Goal: Transaction & Acquisition: Purchase product/service

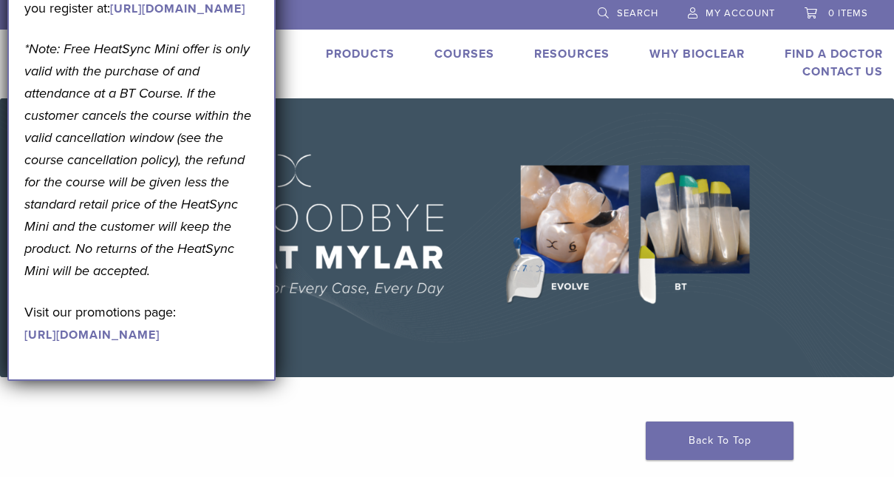
click at [392, 78] on div "Products Courses Resources Expand child menu Technique Guides, IFU, & SDS Why B…" at bounding box center [545, 62] width 719 height 35
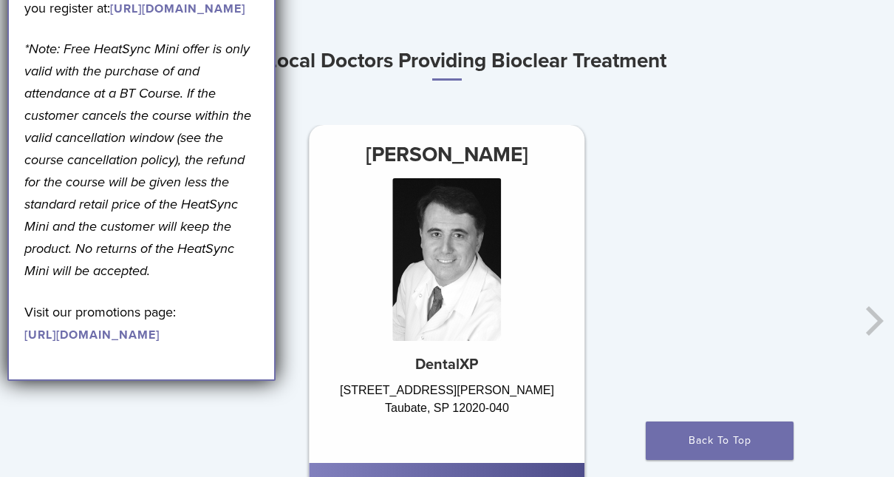
scroll to position [863, 0]
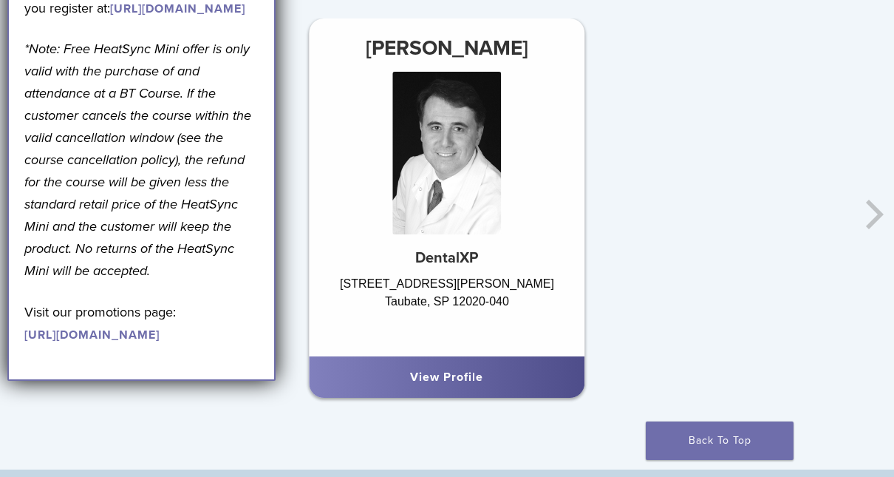
click at [456, 377] on link "View Profile" at bounding box center [446, 376] width 73 height 15
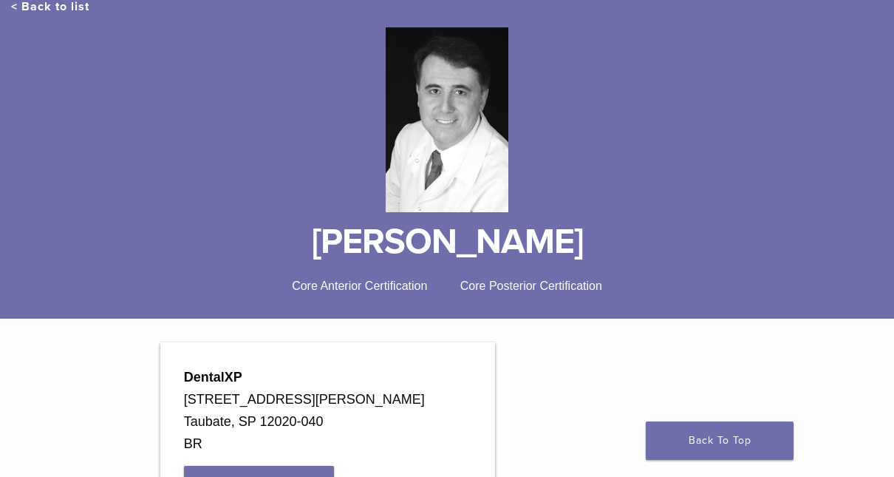
scroll to position [168, 0]
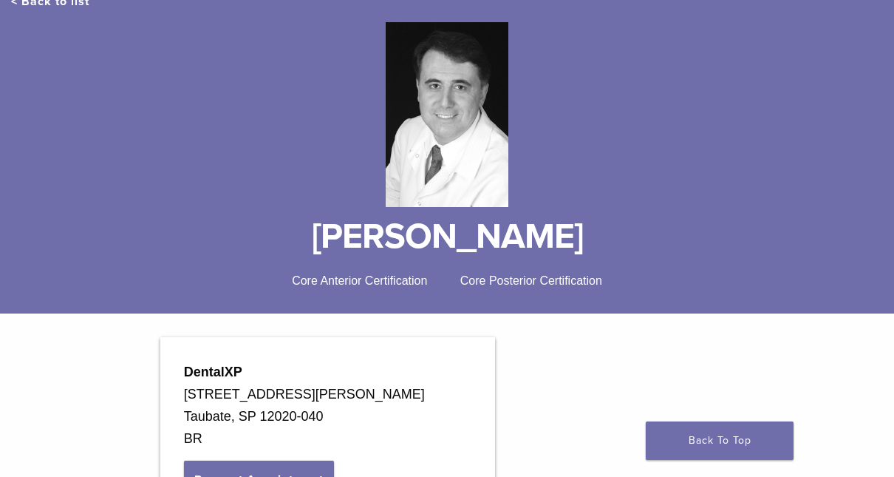
click at [369, 285] on span "Core Anterior Certification" at bounding box center [359, 280] width 135 height 13
click at [543, 281] on span "Core Posterior Certification" at bounding box center [531, 280] width 142 height 13
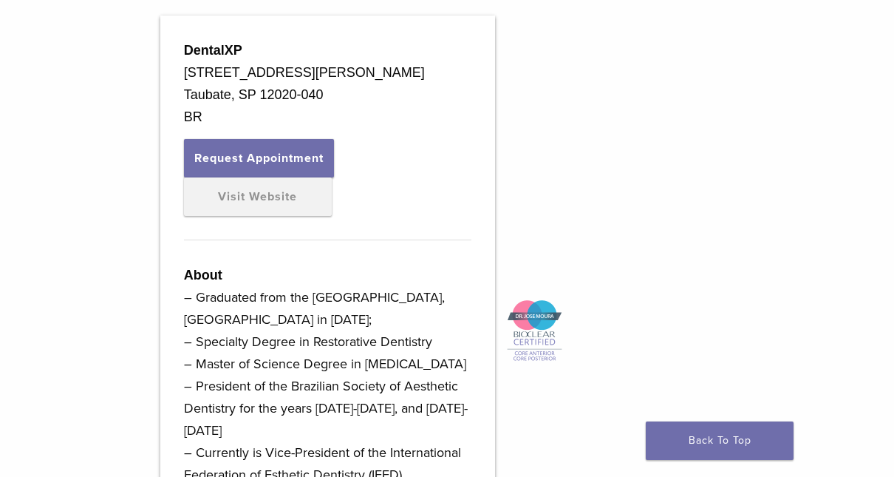
scroll to position [491, 0]
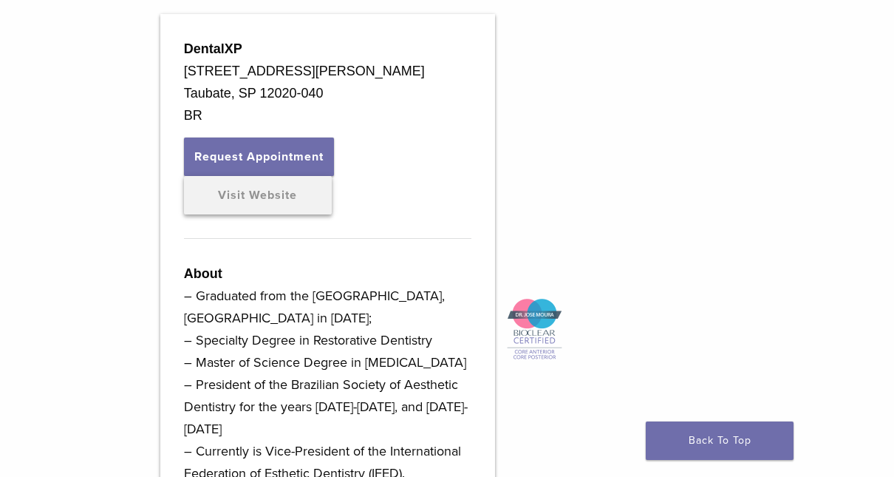
click at [287, 214] on link "Visit Website" at bounding box center [258, 195] width 148 height 38
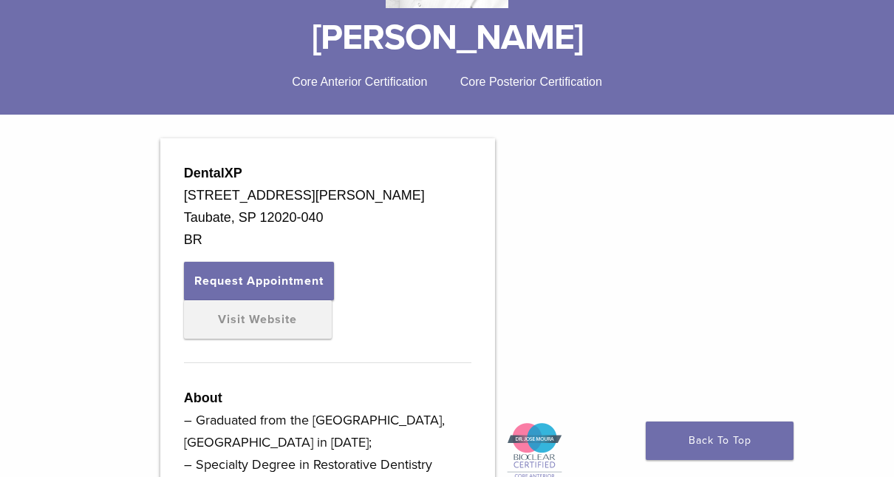
scroll to position [368, 0]
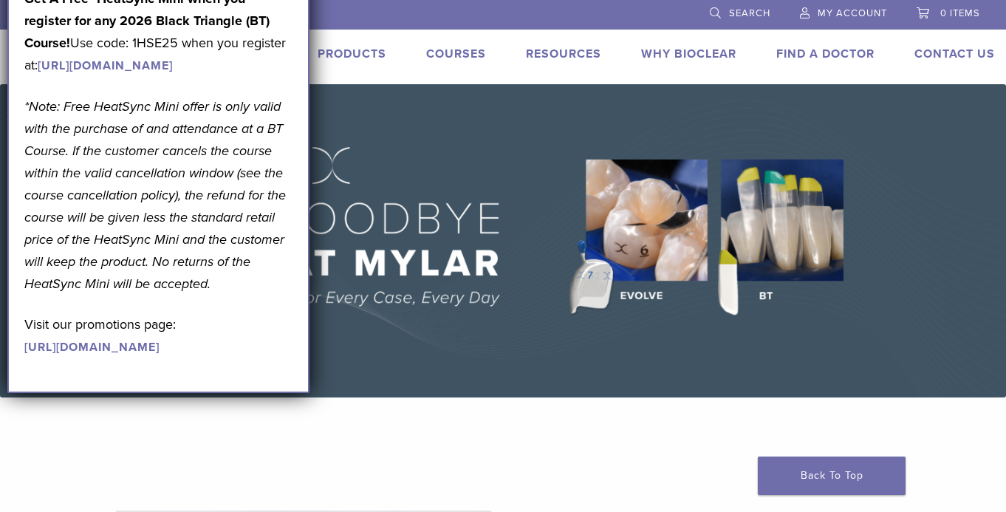
click at [352, 51] on link "Products" at bounding box center [352, 54] width 69 height 15
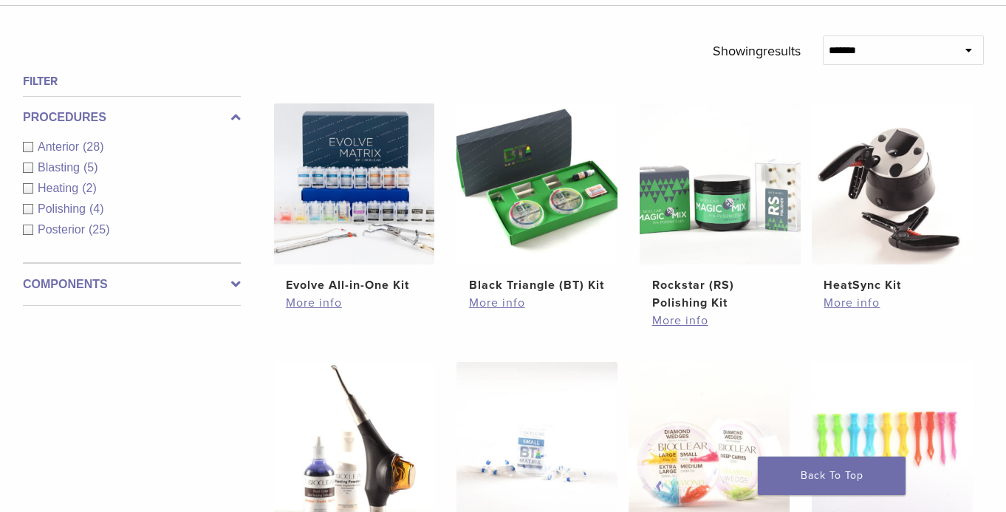
scroll to position [497, 0]
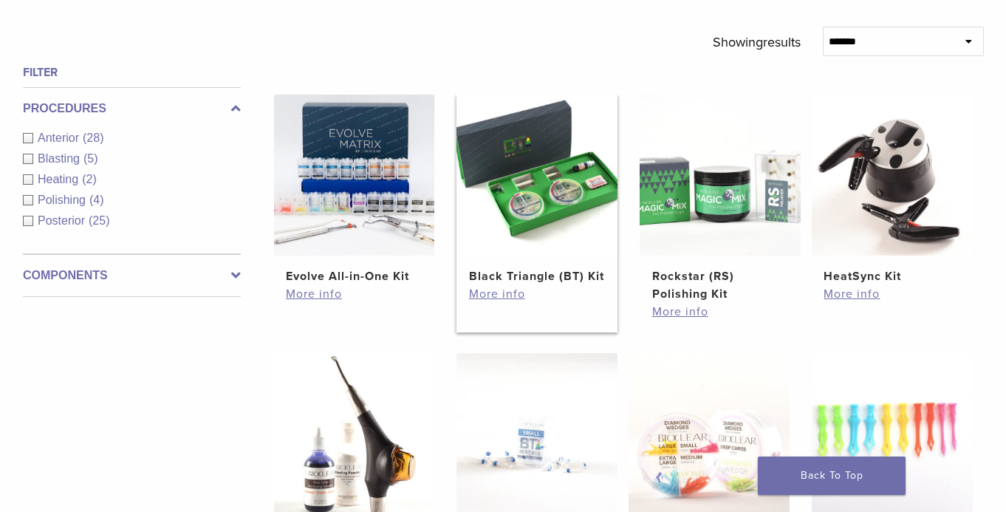
click at [554, 174] on img at bounding box center [537, 175] width 161 height 161
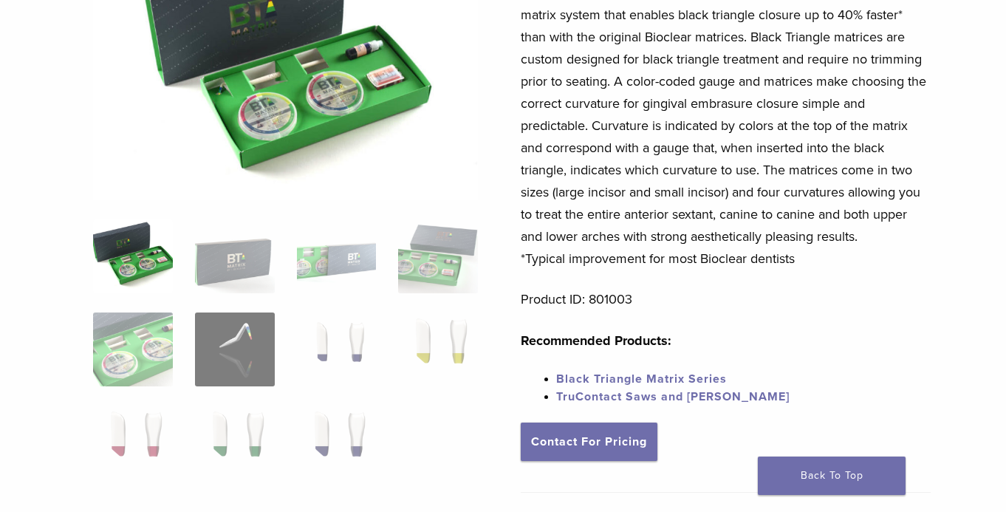
scroll to position [168, 0]
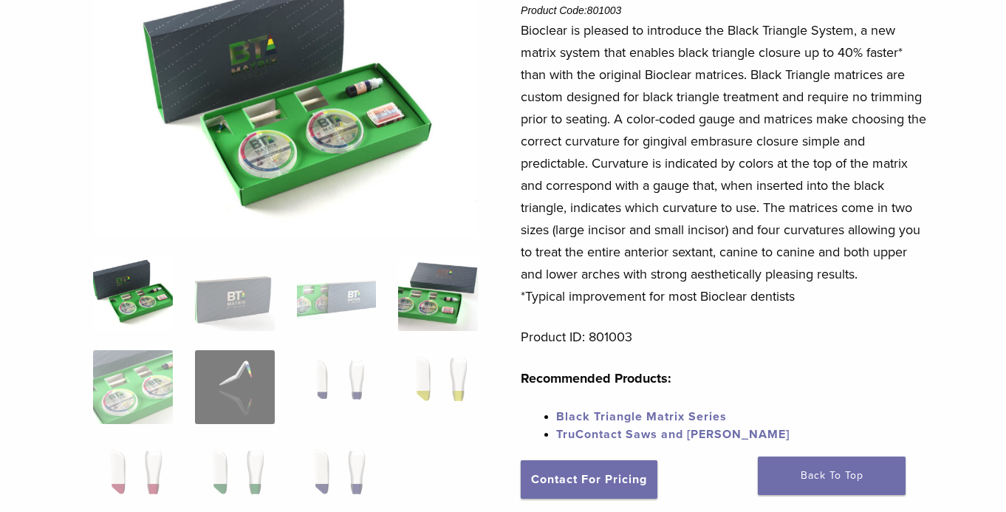
click at [443, 301] on img at bounding box center [438, 294] width 80 height 74
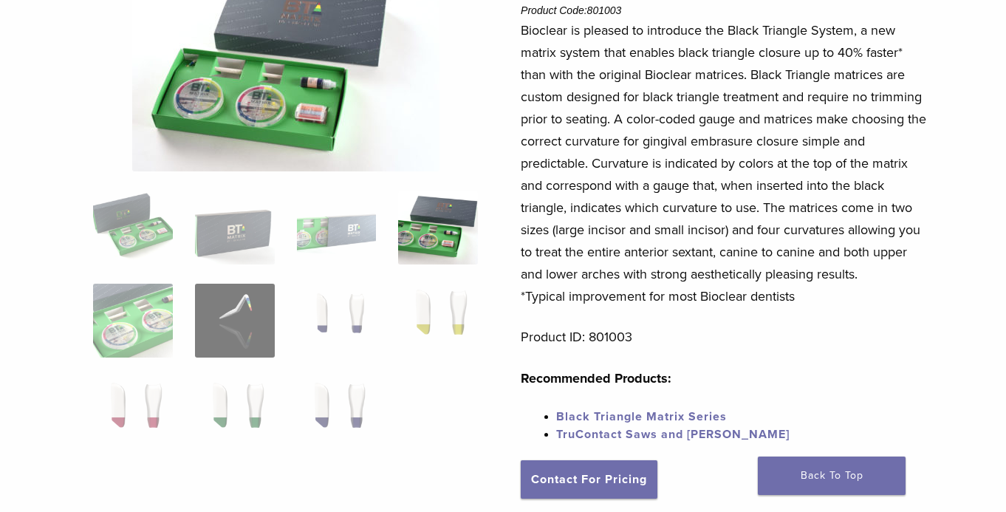
click at [296, 103] on img at bounding box center [285, 68] width 307 height 205
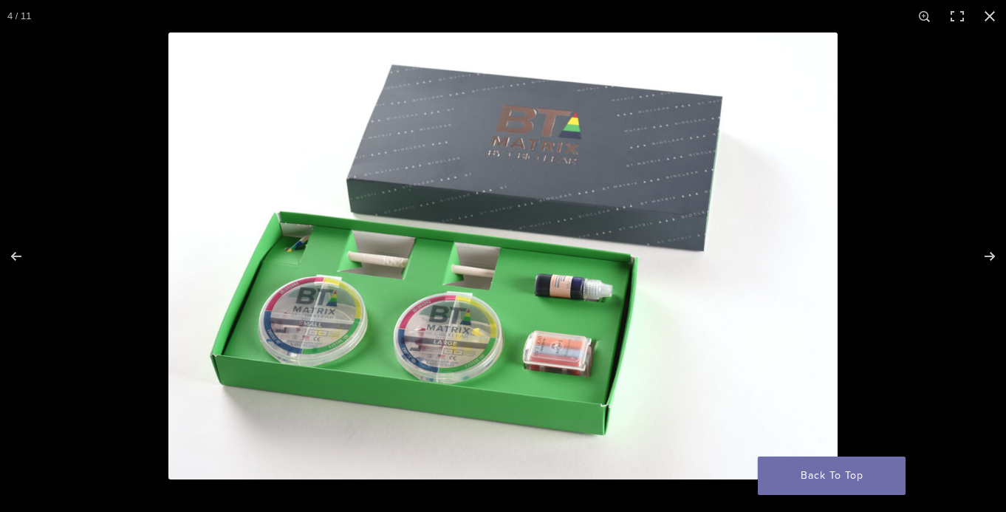
click at [573, 347] on img at bounding box center [502, 256] width 669 height 447
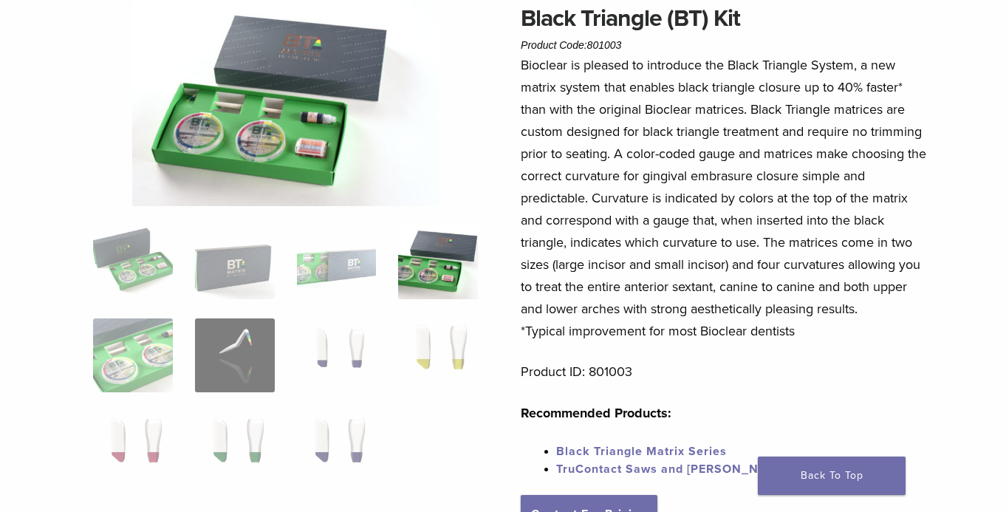
scroll to position [0, 0]
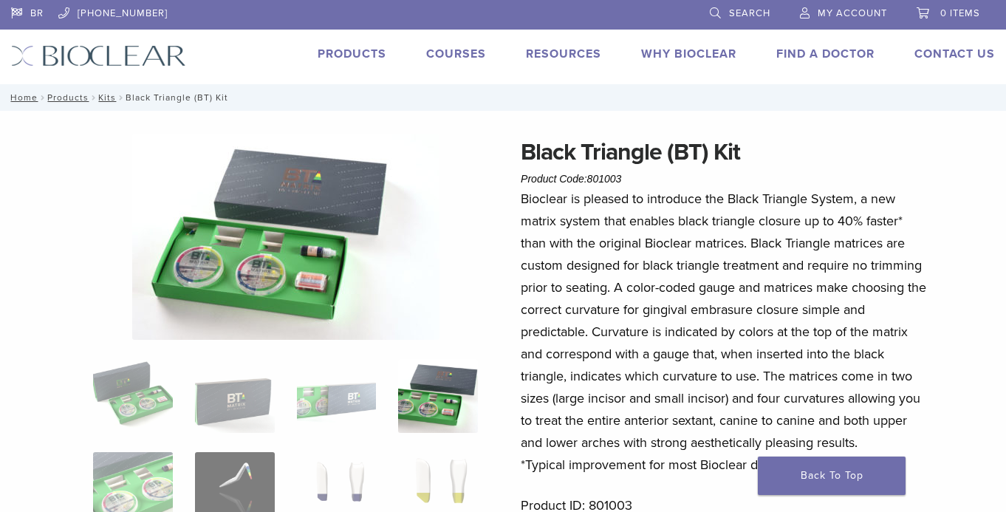
click at [350, 51] on link "Products" at bounding box center [352, 54] width 69 height 15
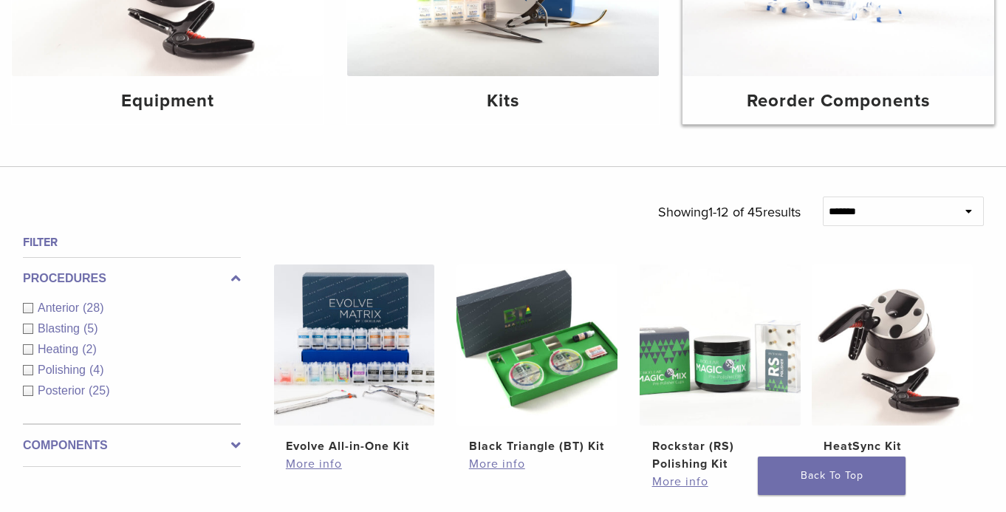
scroll to position [335, 0]
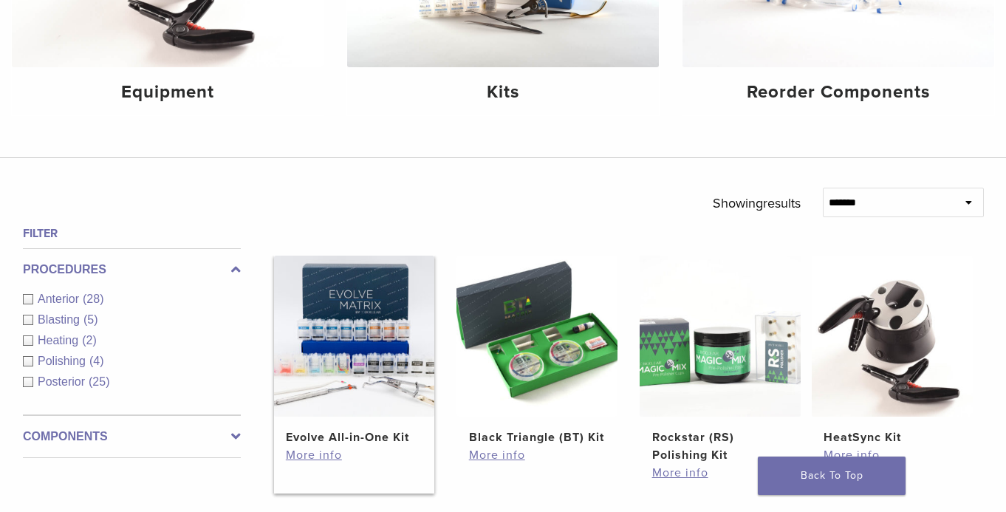
click at [369, 300] on img at bounding box center [354, 336] width 161 height 161
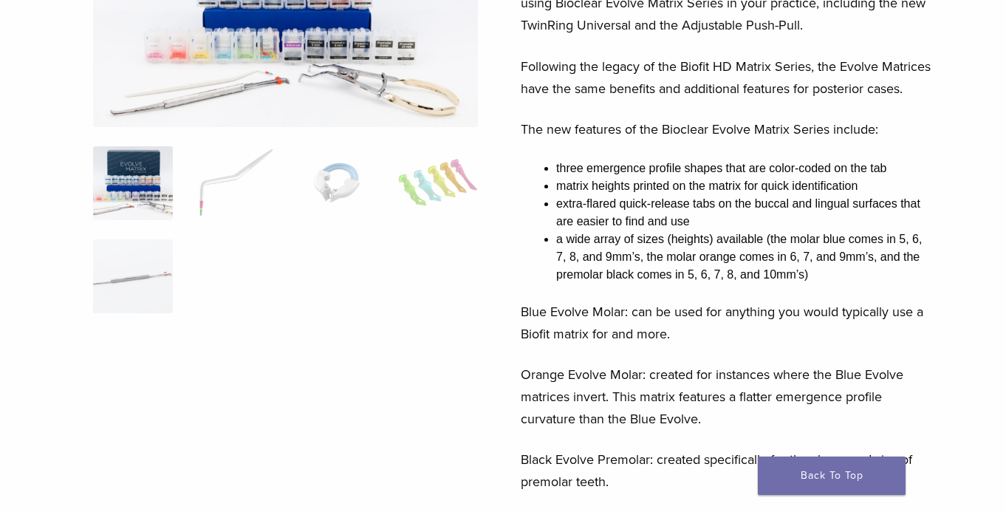
scroll to position [261, 0]
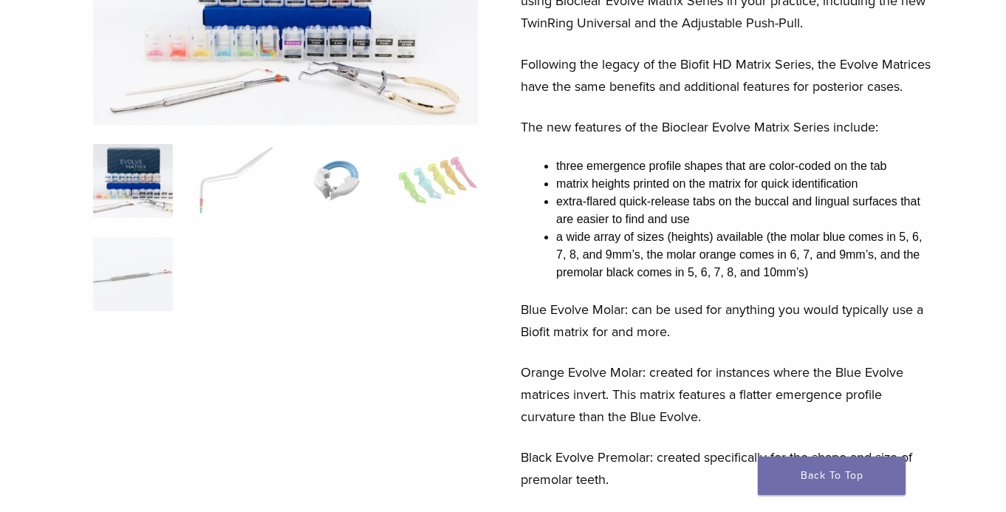
click at [336, 194] on img at bounding box center [337, 181] width 80 height 74
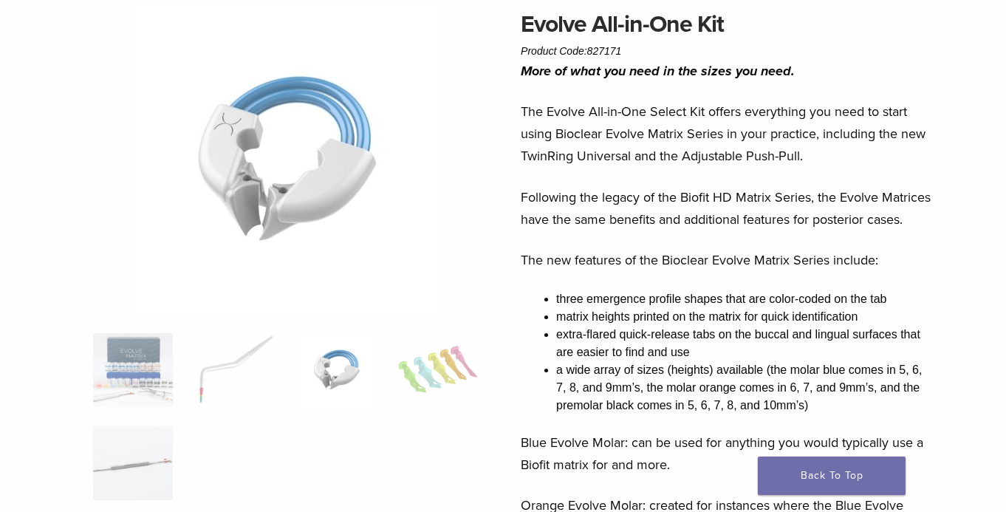
scroll to position [125, 0]
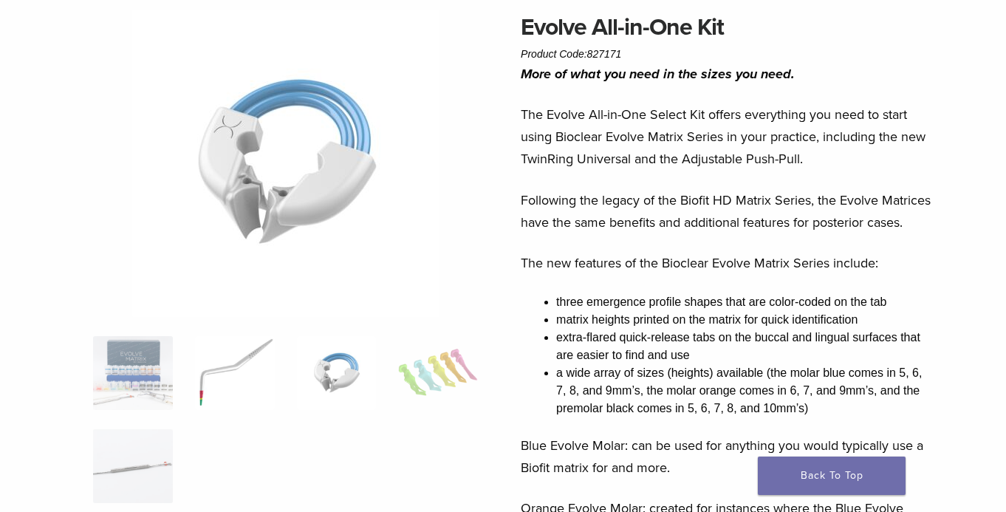
click at [236, 385] on img at bounding box center [235, 373] width 80 height 74
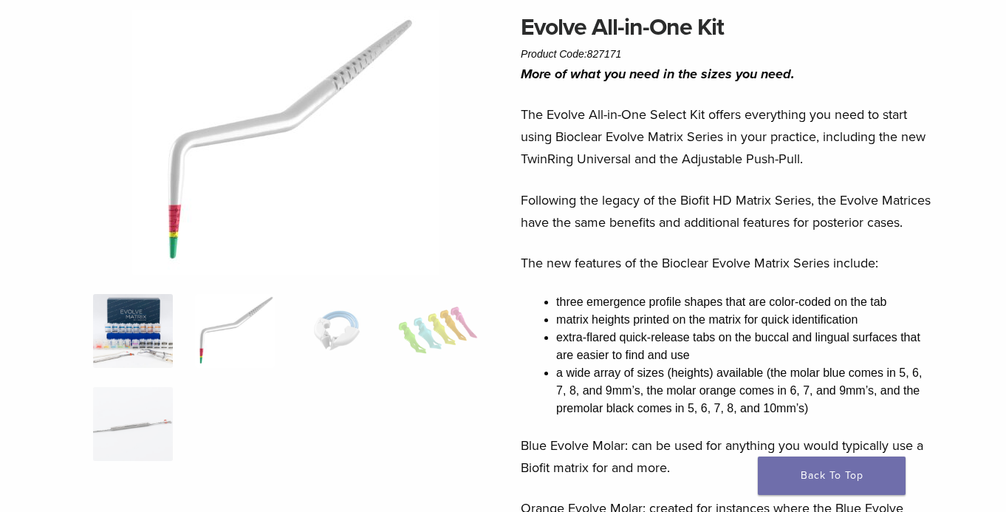
click at [136, 346] on img at bounding box center [133, 331] width 80 height 74
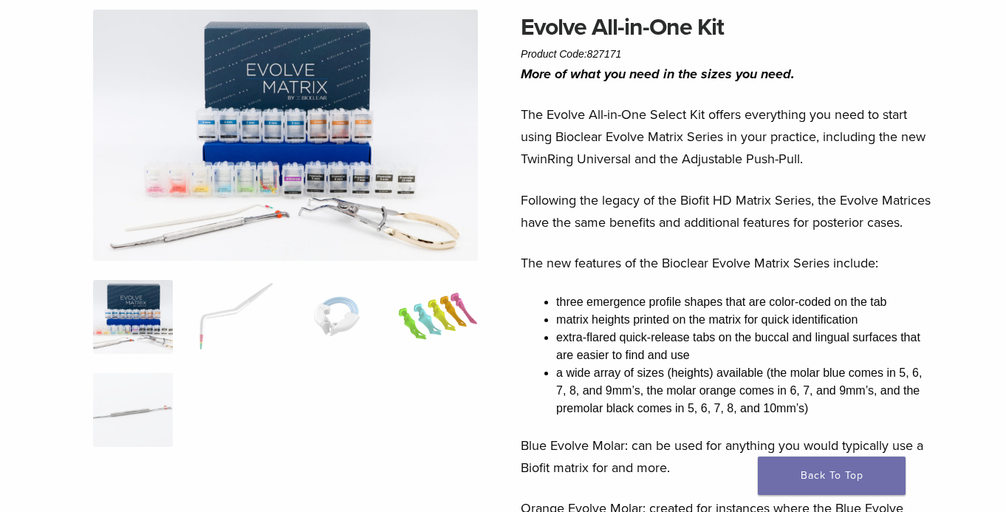
click at [454, 320] on img at bounding box center [438, 317] width 80 height 74
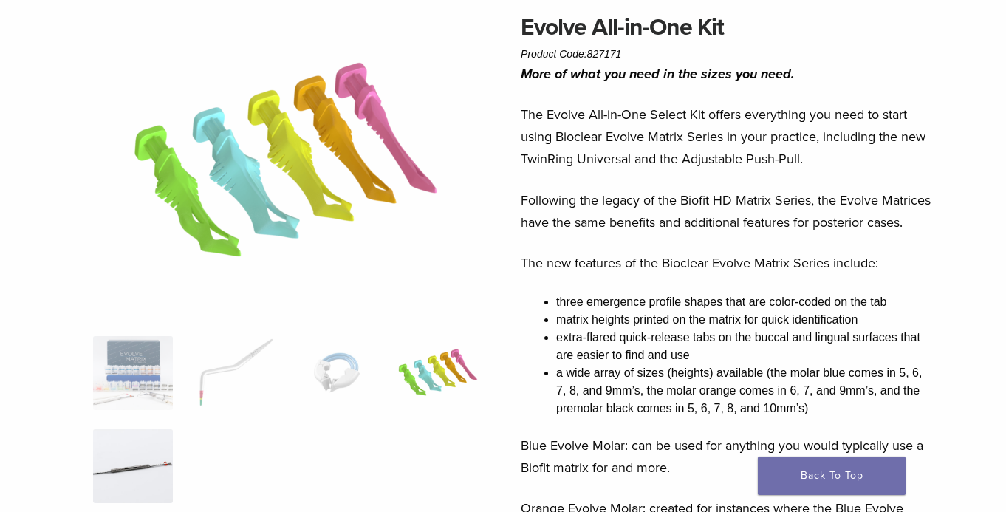
click at [146, 429] on img at bounding box center [133, 466] width 80 height 74
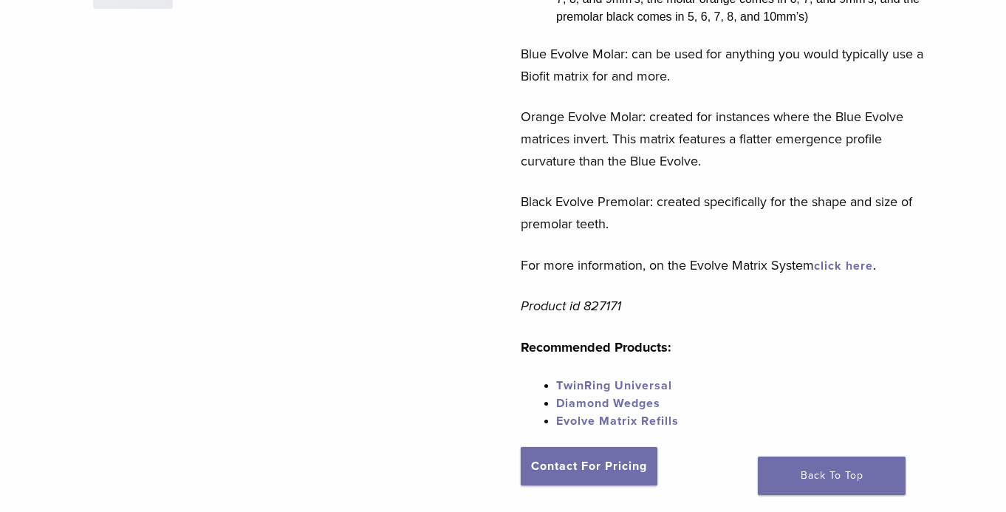
scroll to position [0, 0]
